Goal: Transaction & Acquisition: Purchase product/service

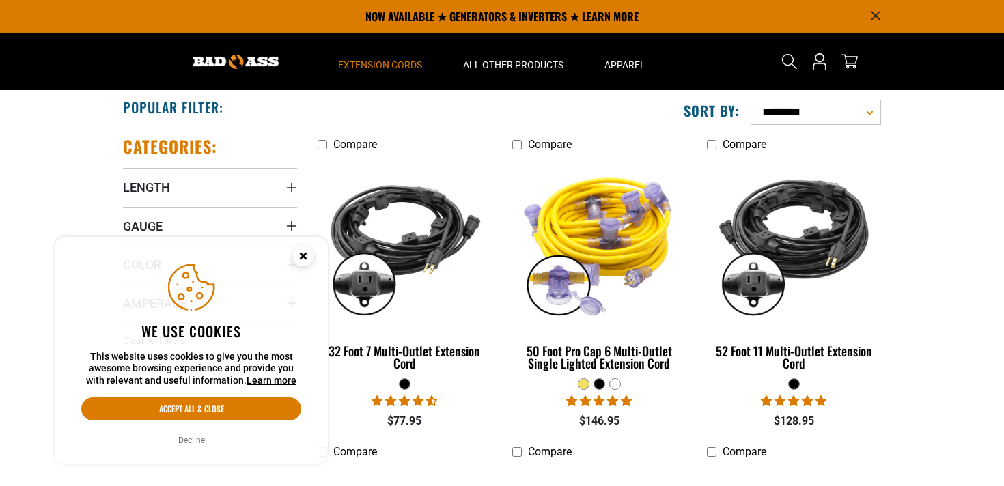
scroll to position [256, 0]
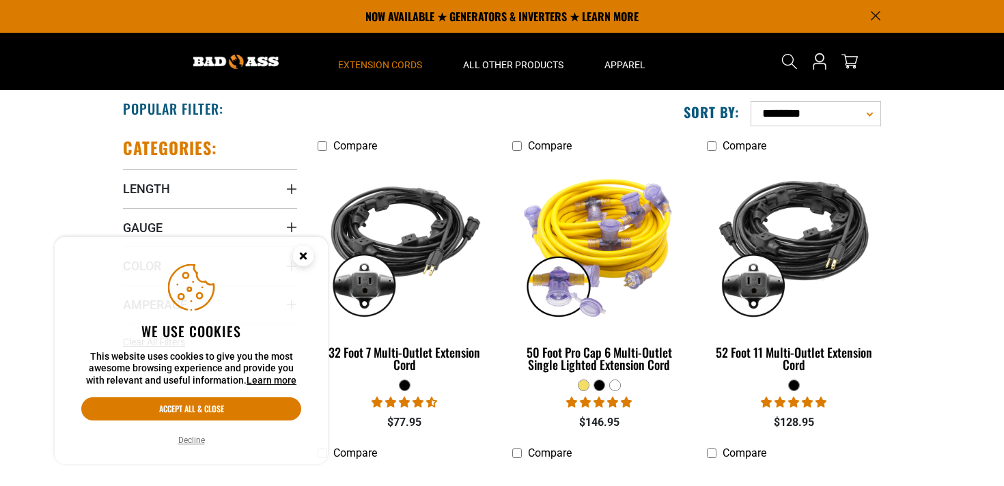
click at [307, 255] on circle "Cookie Consent" at bounding box center [303, 256] width 20 height 20
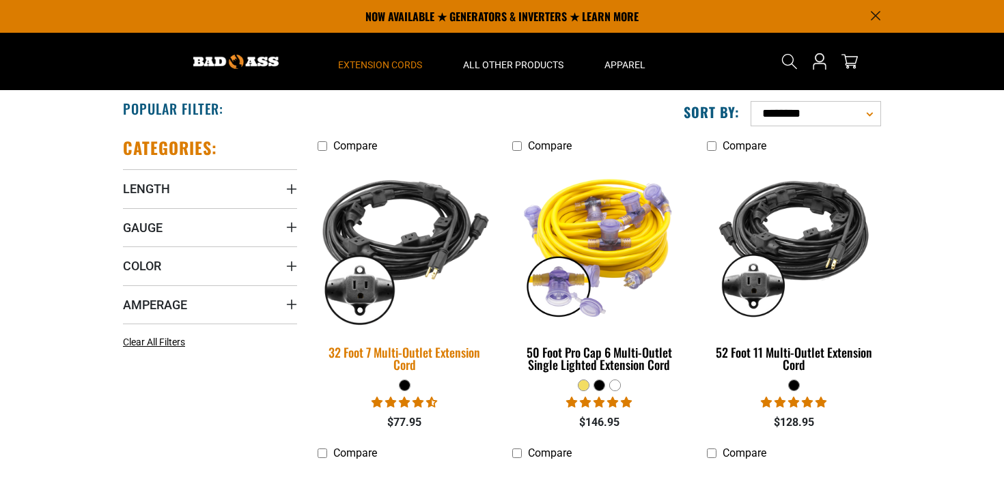
click at [349, 238] on img at bounding box center [404, 244] width 191 height 175
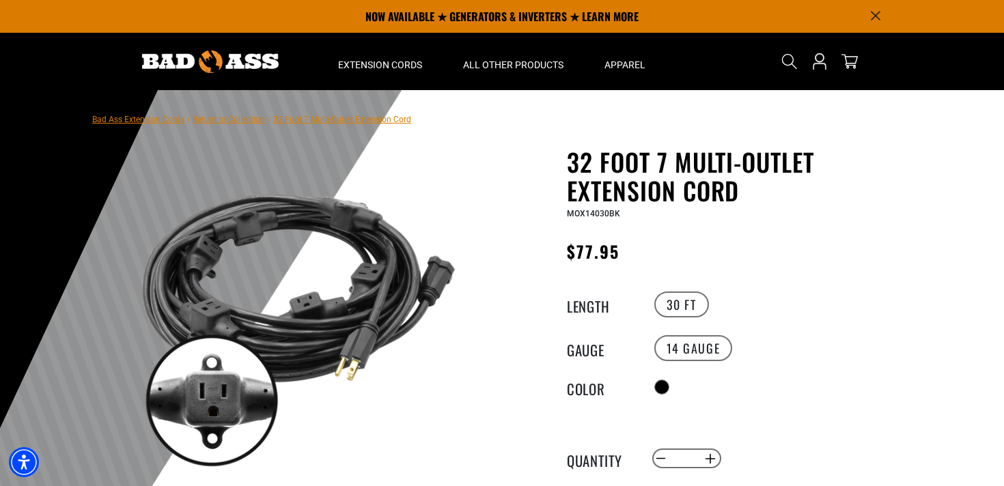
click at [206, 56] on img at bounding box center [210, 62] width 137 height 23
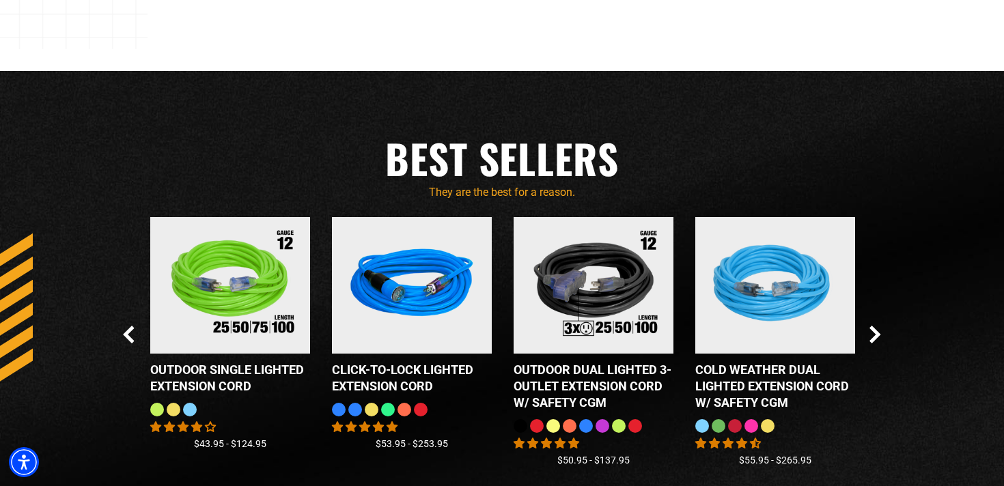
scroll to position [1108, 0]
